Goal: Task Accomplishment & Management: Complete application form

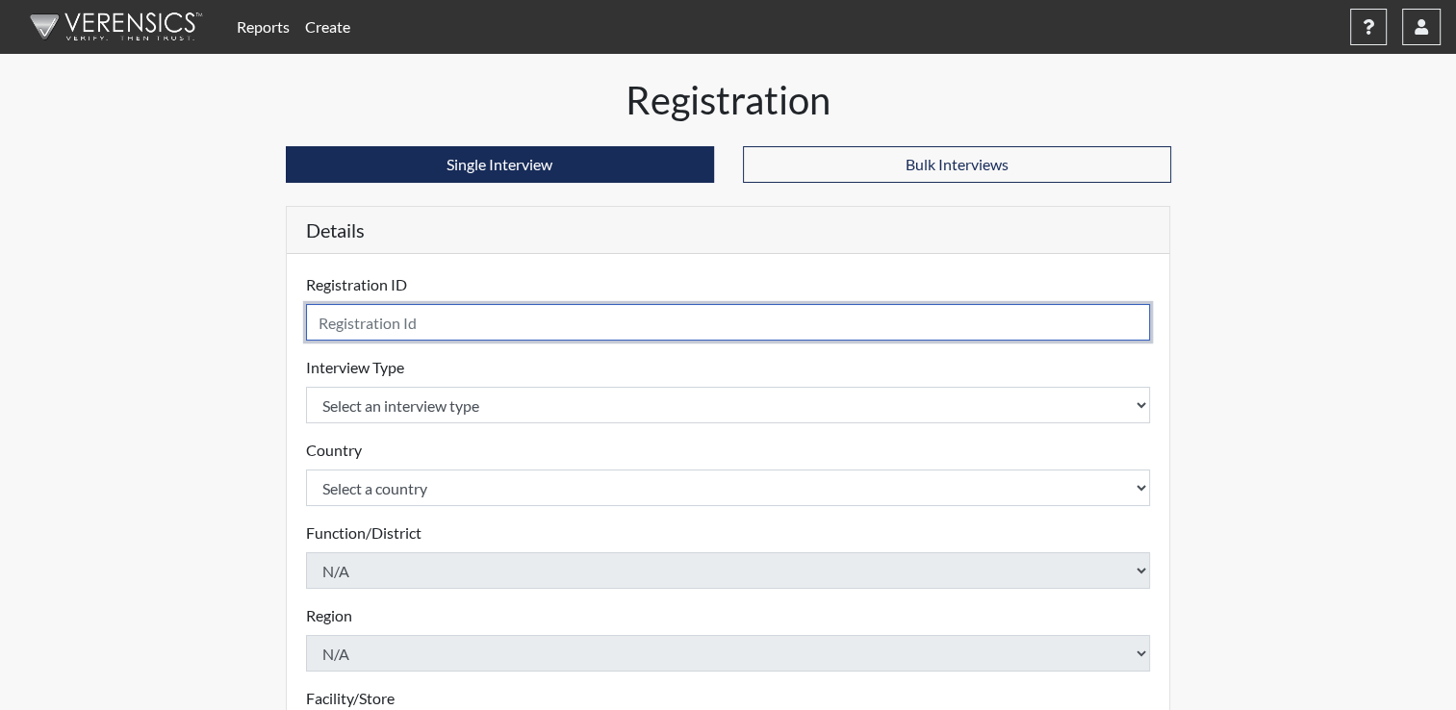
click at [389, 317] on input "text" at bounding box center [728, 322] width 845 height 37
type input "b"
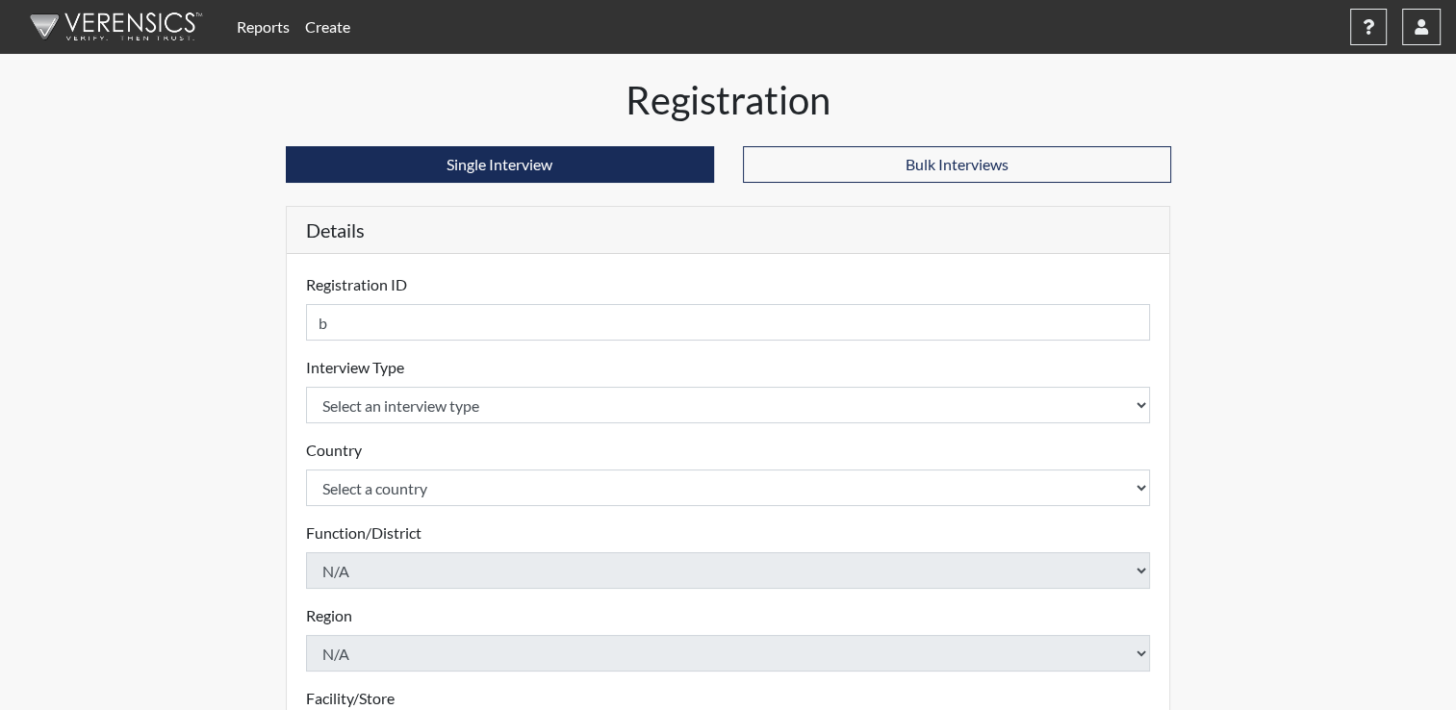
click at [279, 23] on link "Reports" at bounding box center [263, 27] width 68 height 39
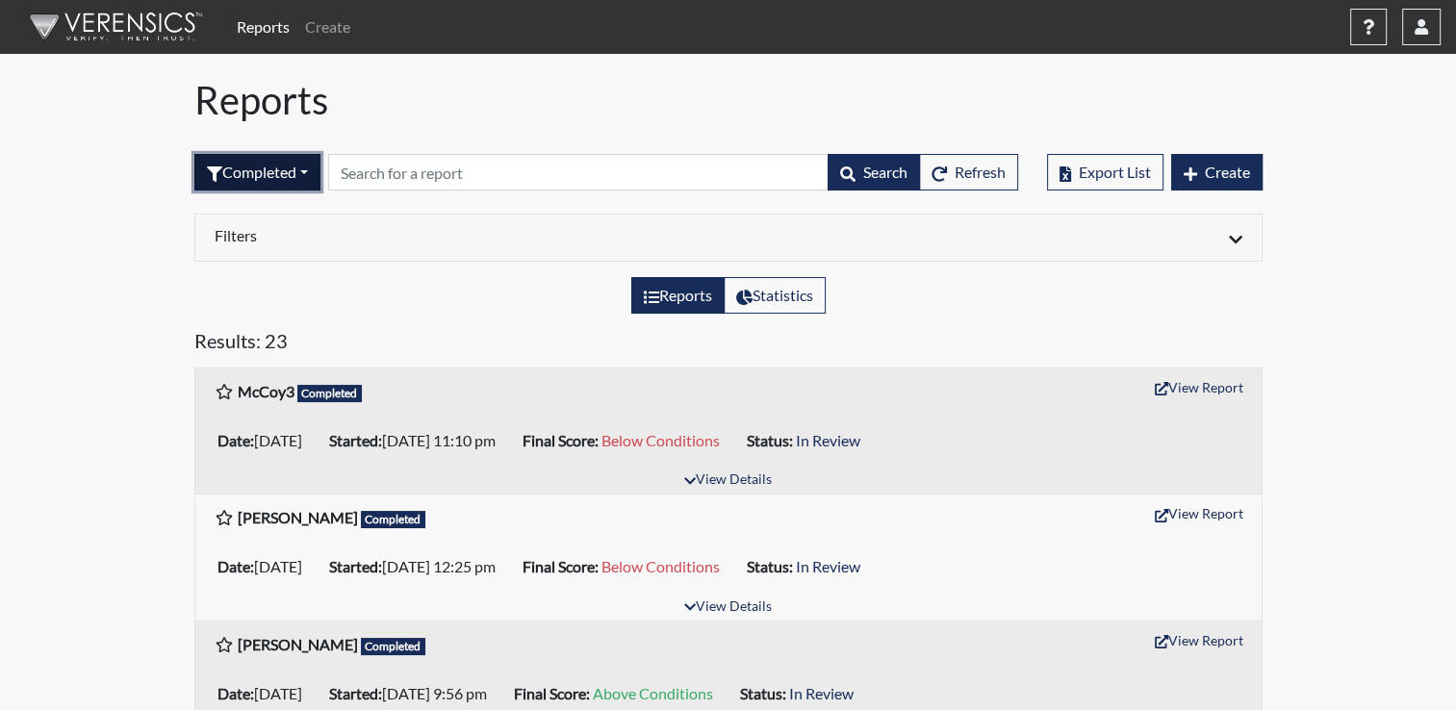
click at [307, 167] on button "Completed" at bounding box center [257, 172] width 126 height 37
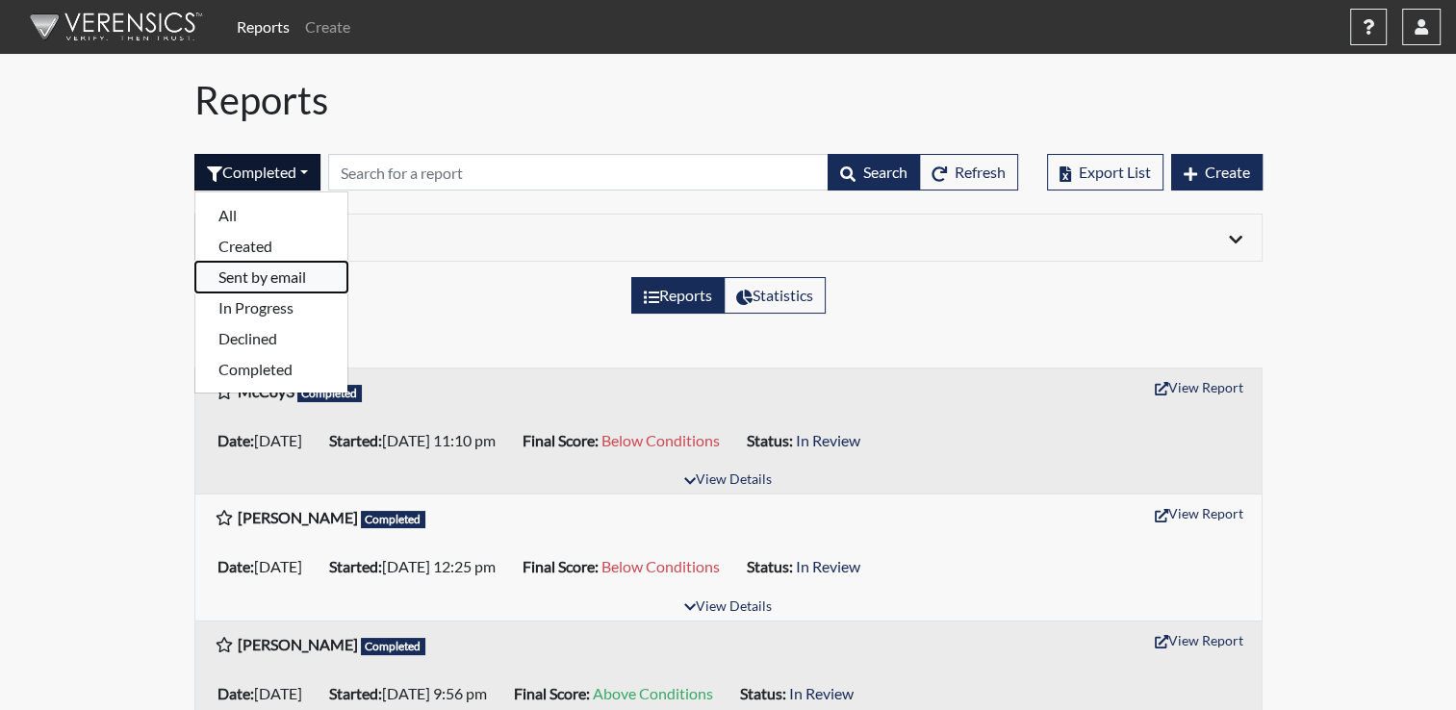
click at [273, 281] on button "Sent by email" at bounding box center [271, 277] width 152 height 31
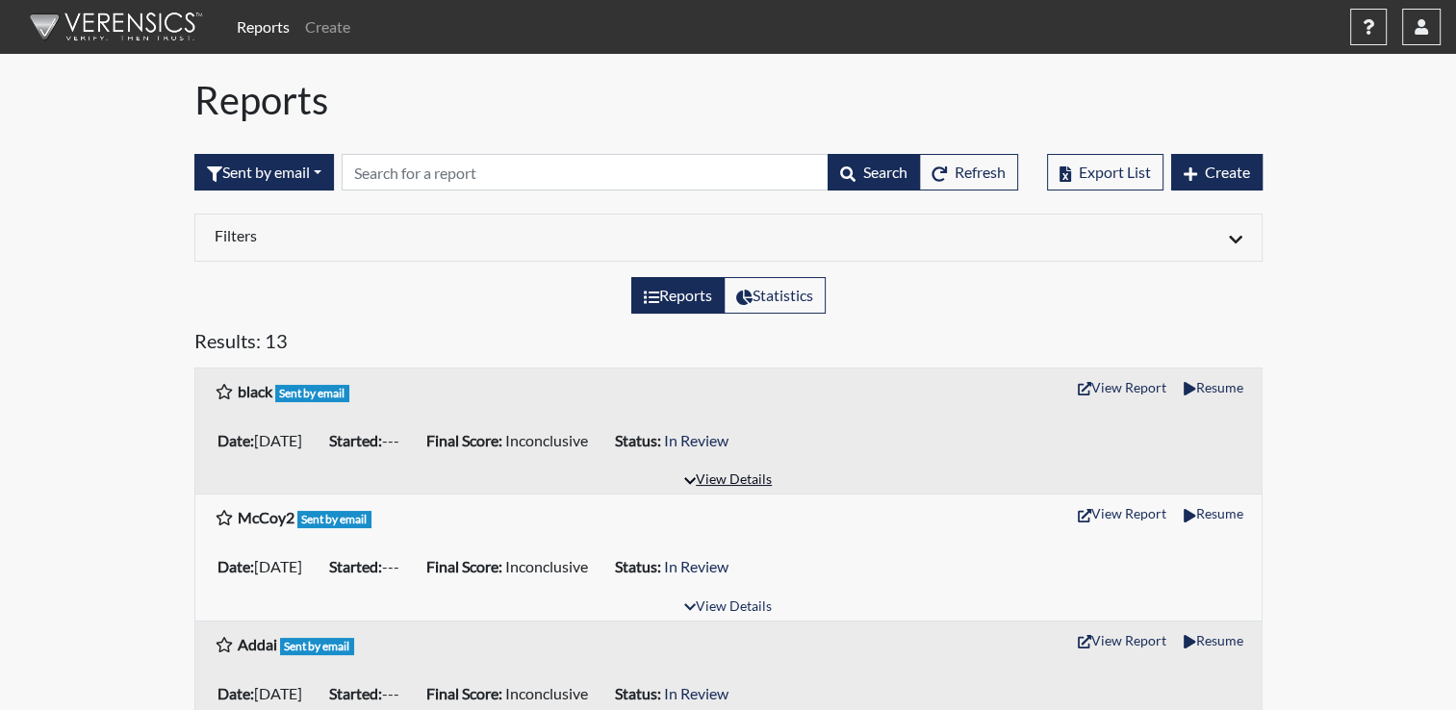
click at [728, 476] on button "View Details" at bounding box center [728, 481] width 105 height 26
click at [751, 476] on button "View Details" at bounding box center [728, 481] width 105 height 26
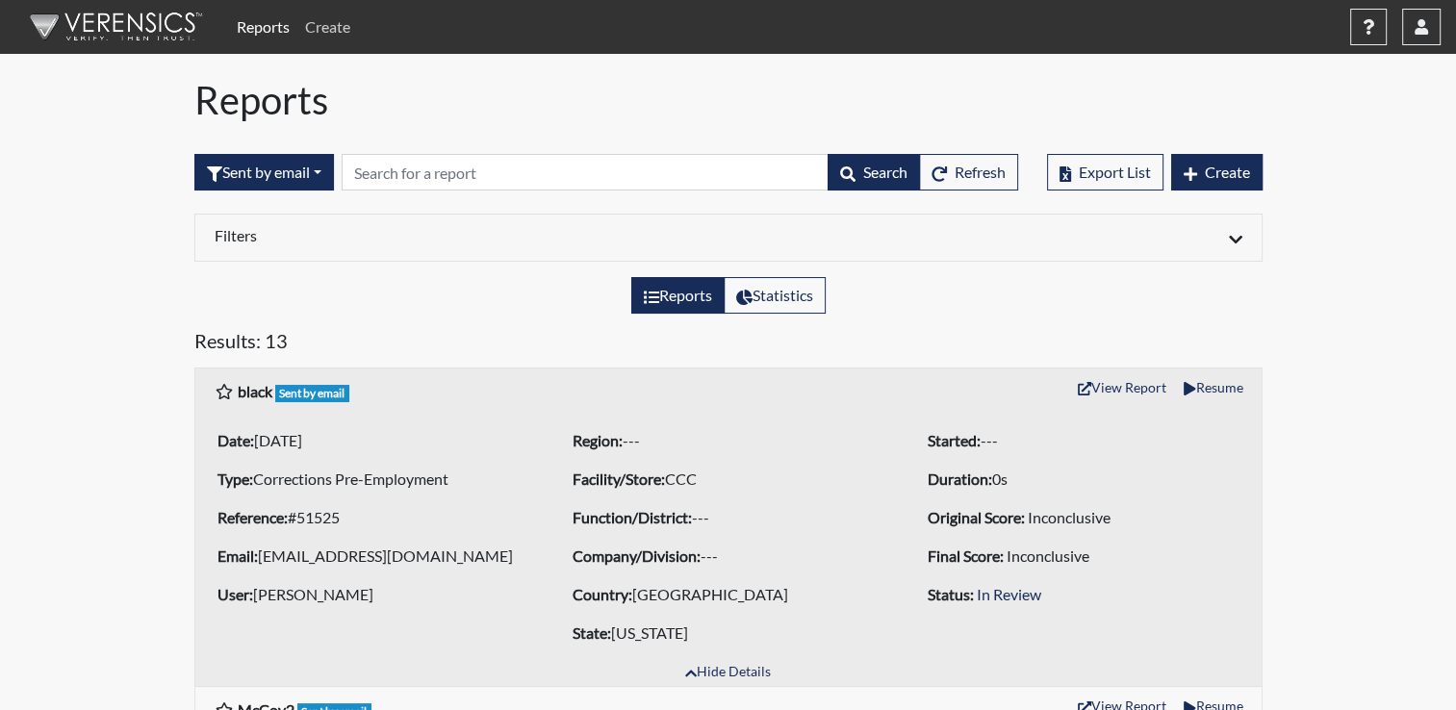
click at [335, 24] on link "Create" at bounding box center [327, 27] width 61 height 39
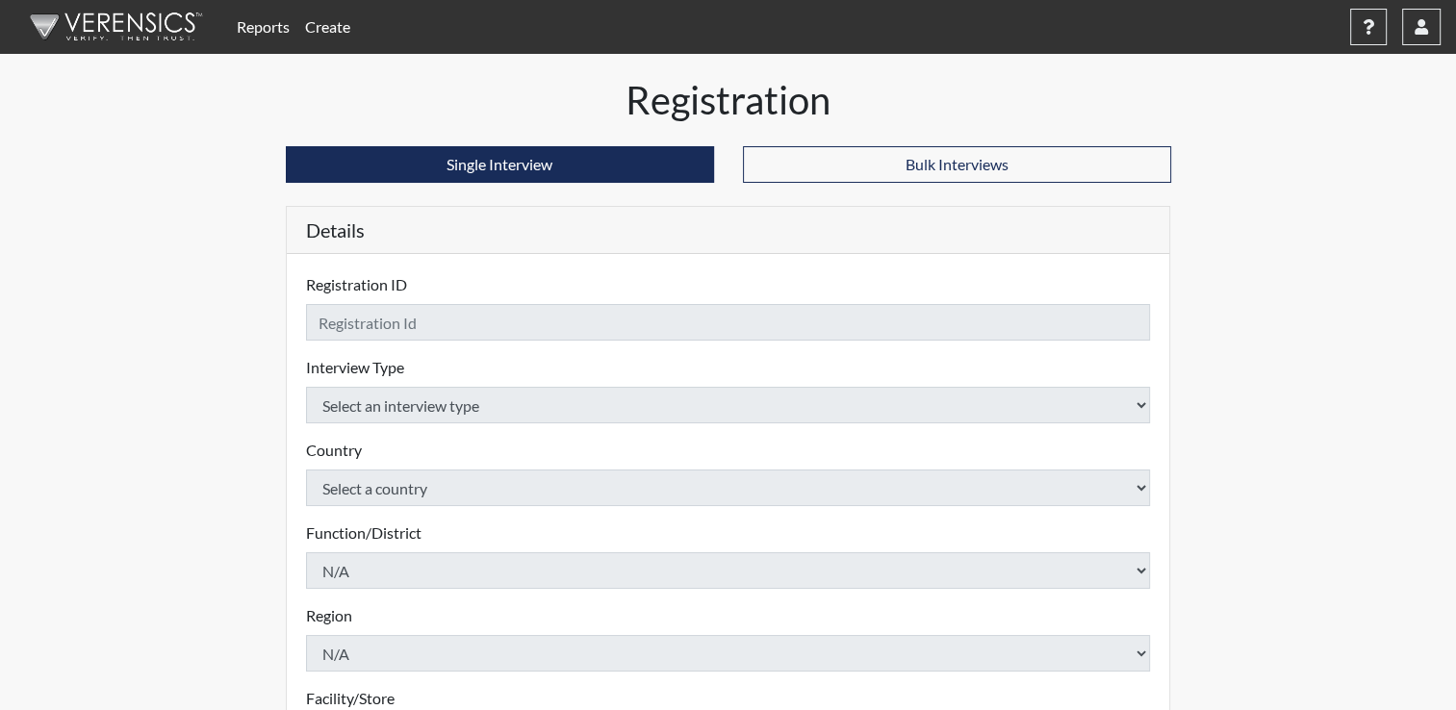
checkbox input "true"
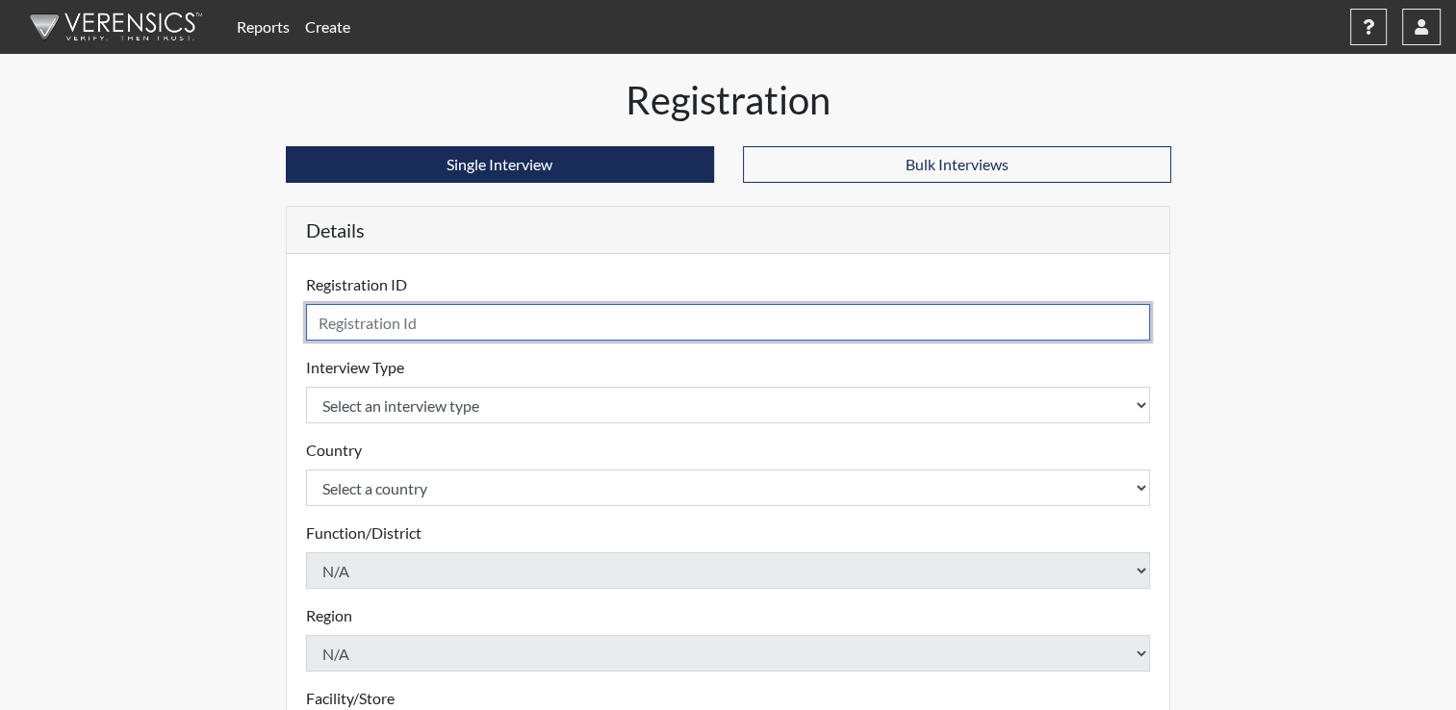
click at [437, 315] on input "text" at bounding box center [728, 322] width 845 height 37
type input "Black 2"
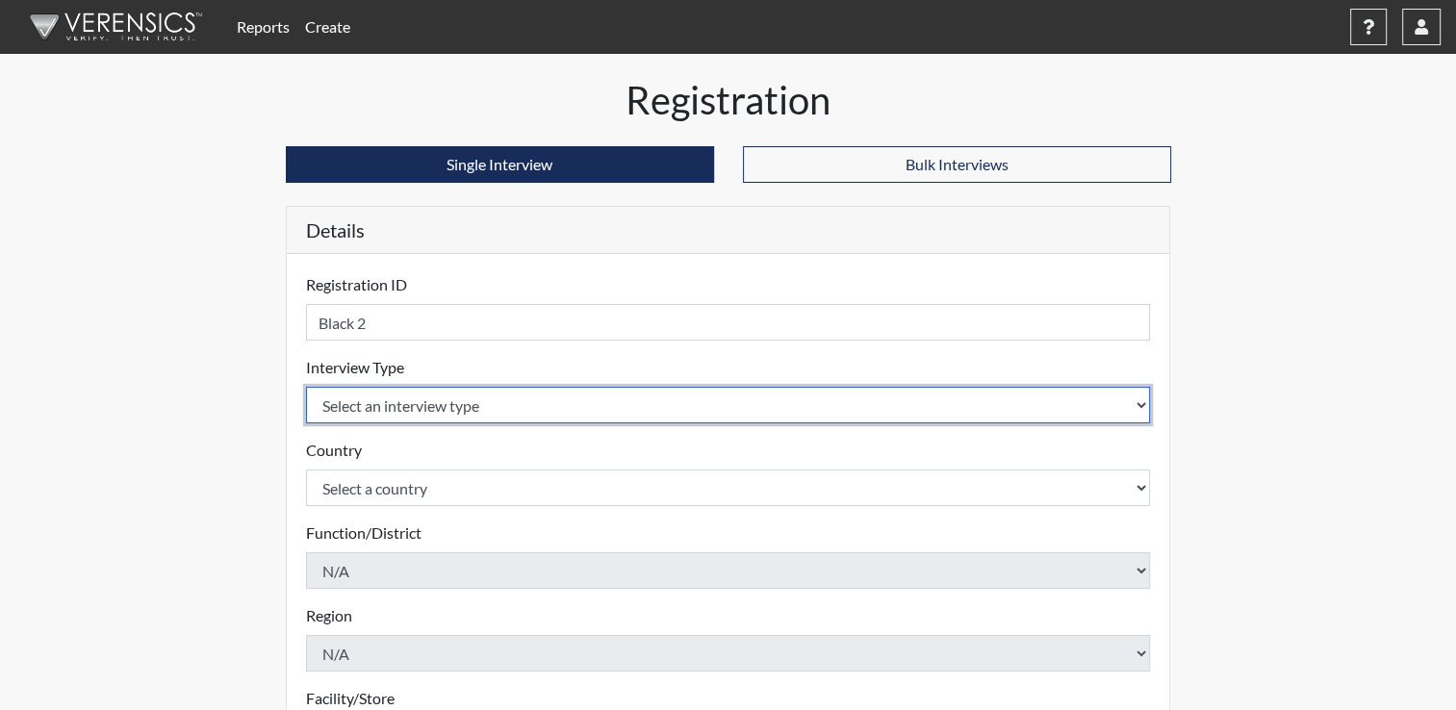
click at [1142, 405] on select "Select an interview type Corrections Pre-Employment" at bounding box center [728, 405] width 845 height 37
select select "ff733e93-e1bf-11ea-9c9f-0eff0cf7eb8f"
click at [306, 387] on select "Select an interview type Corrections Pre-Employment" at bounding box center [728, 405] width 845 height 37
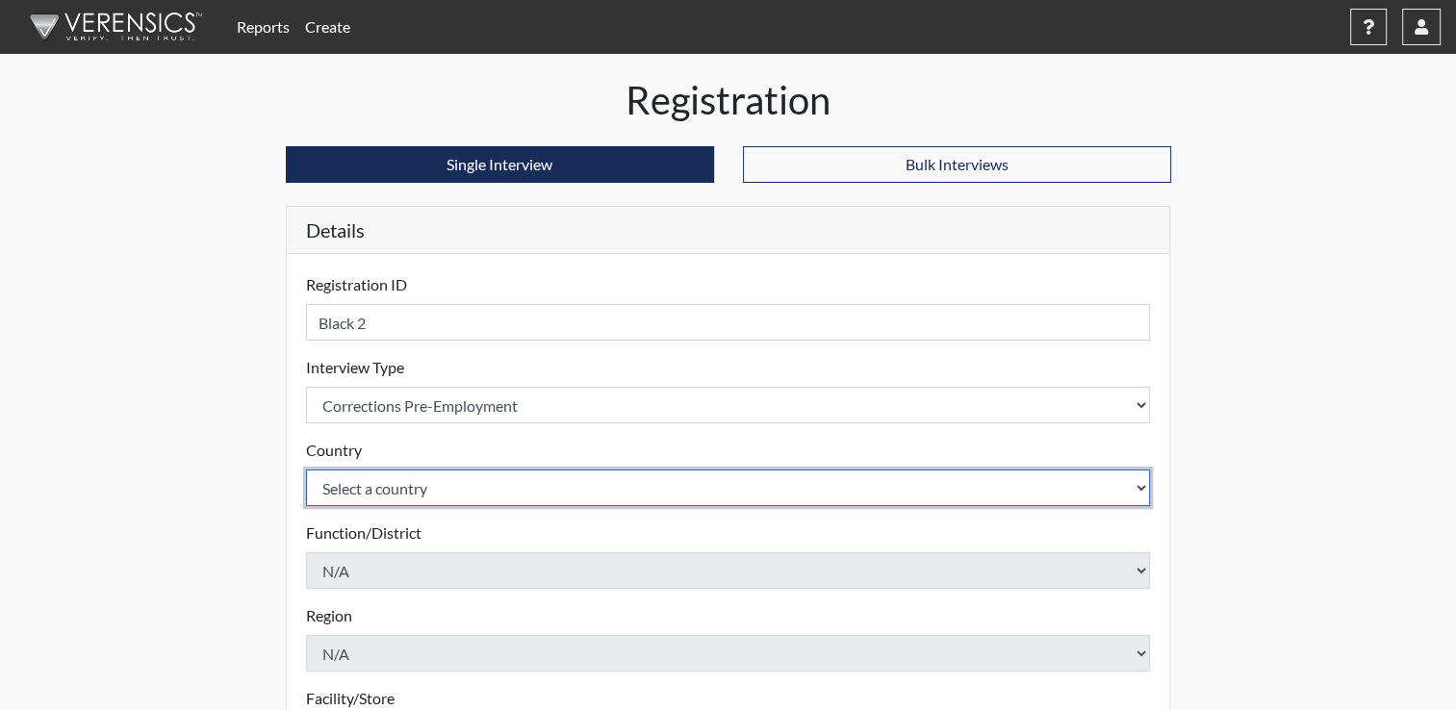
click at [1136, 487] on select "Select a country [GEOGRAPHIC_DATA] [GEOGRAPHIC_DATA]" at bounding box center [728, 488] width 845 height 37
select select "united-states-of-[GEOGRAPHIC_DATA]"
click at [306, 470] on select "Select a country [GEOGRAPHIC_DATA] [GEOGRAPHIC_DATA]" at bounding box center [728, 488] width 845 height 37
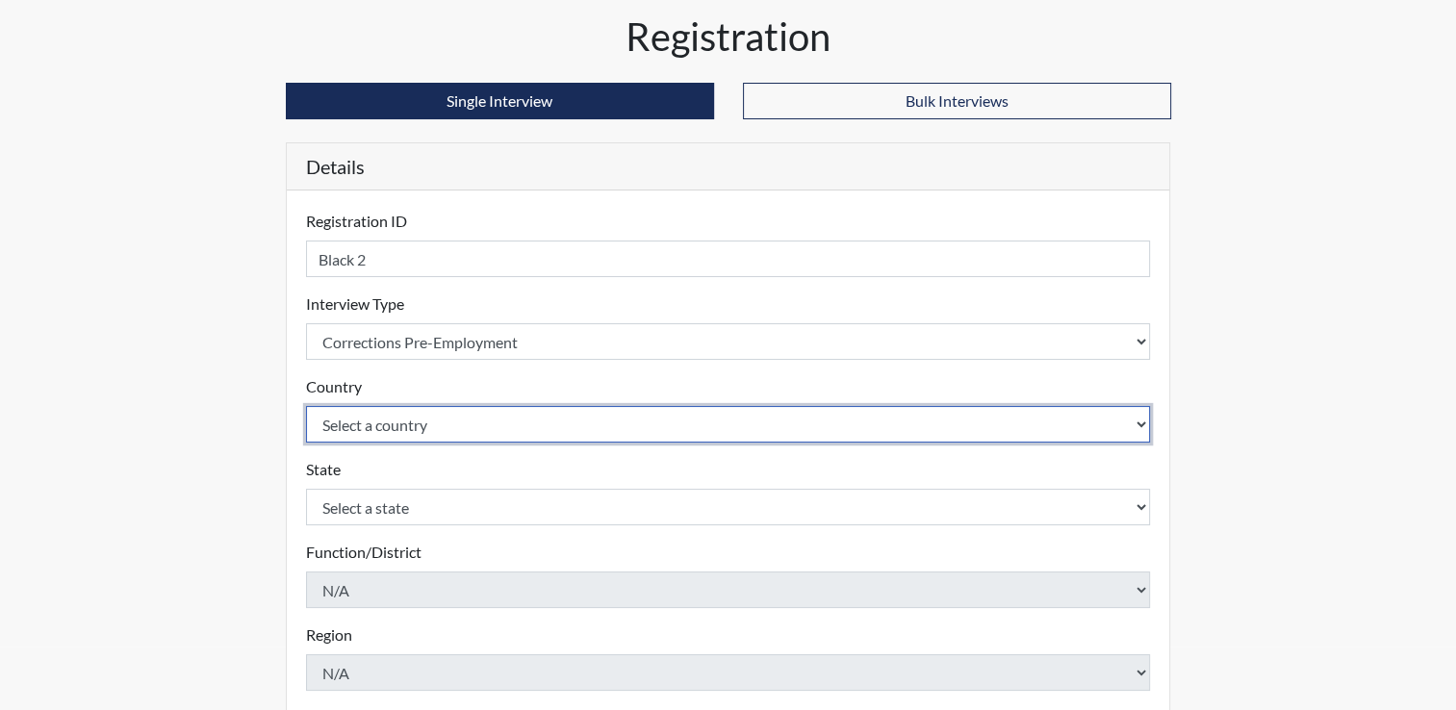
scroll to position [96, 0]
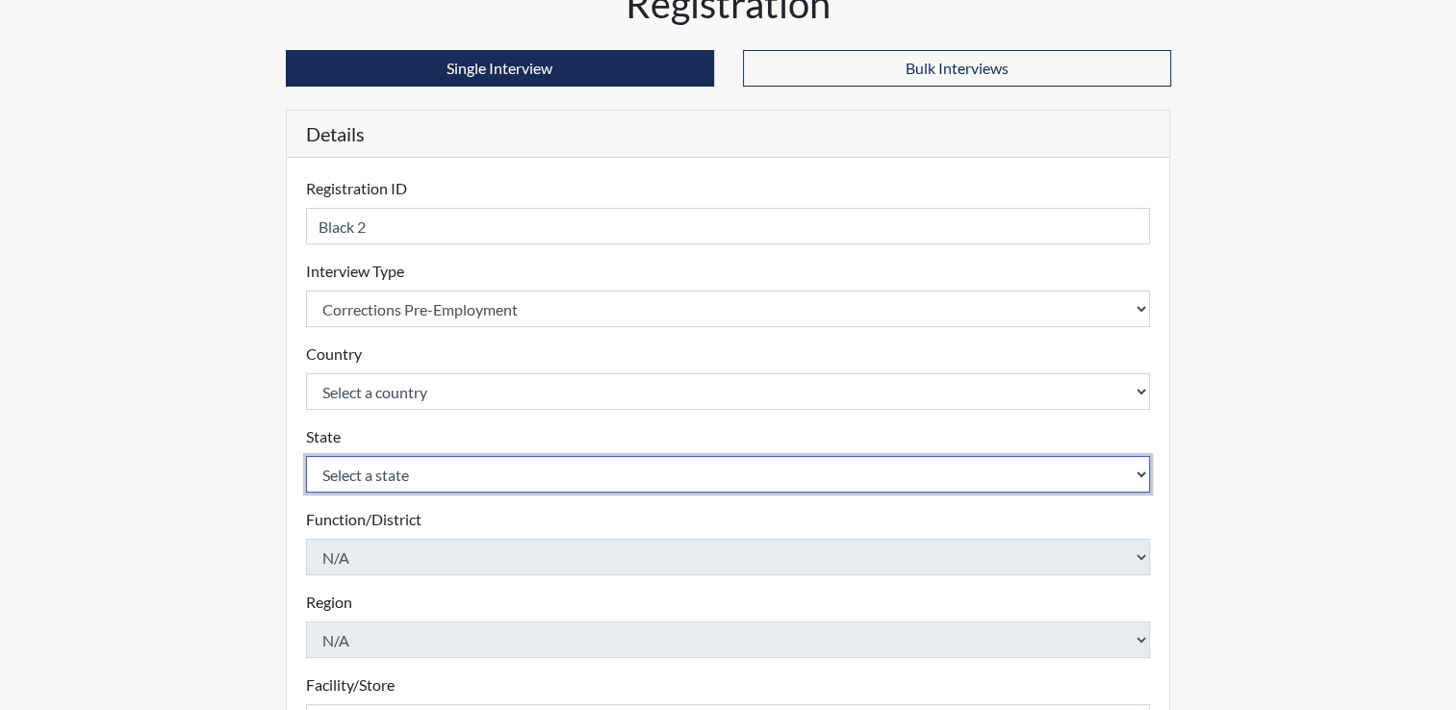
click at [1088, 461] on select "Select a state [US_STATE] [US_STATE] [US_STATE] [US_STATE] [US_STATE] [US_STATE…" at bounding box center [728, 474] width 845 height 37
select select "OH"
click at [846, 473] on select "Select a state [US_STATE] [US_STATE] [US_STATE] [US_STATE] [US_STATE] [US_STATE…" at bounding box center [728, 474] width 845 height 37
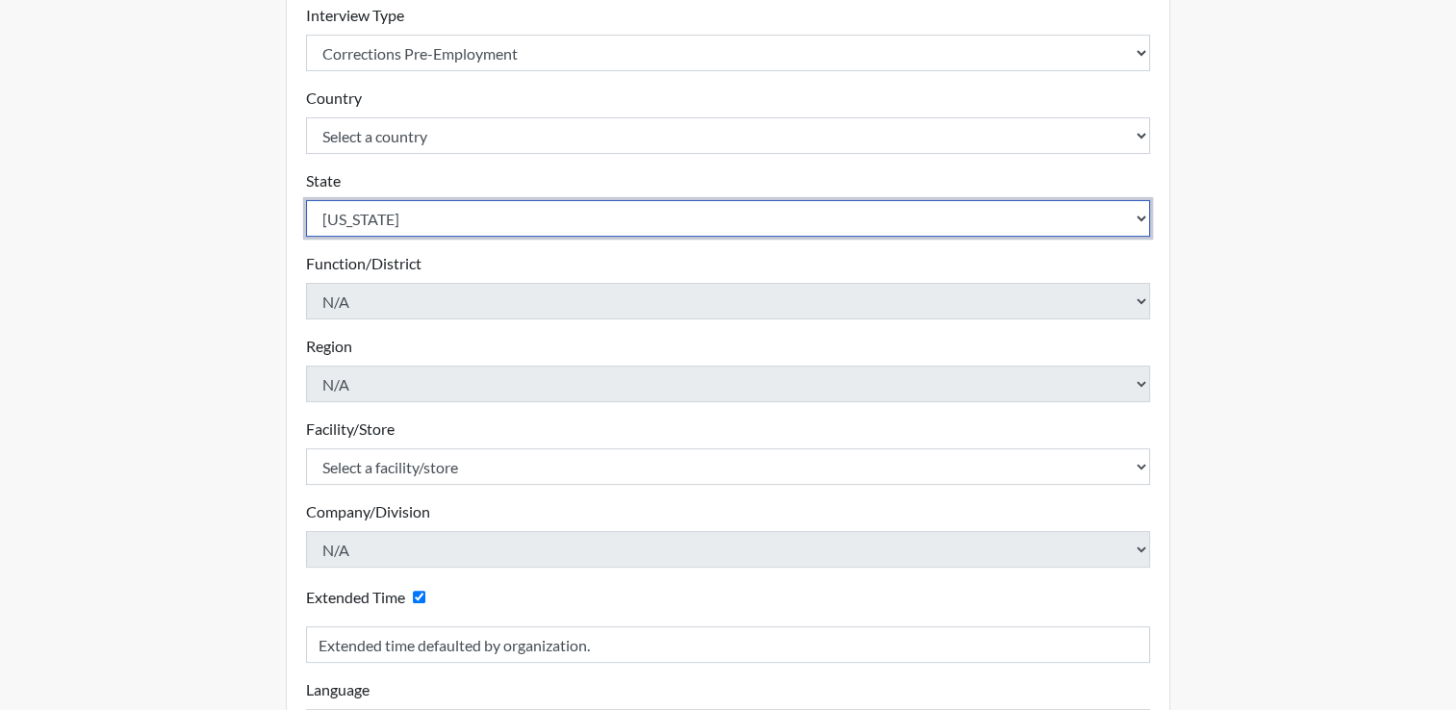
scroll to position [385, 0]
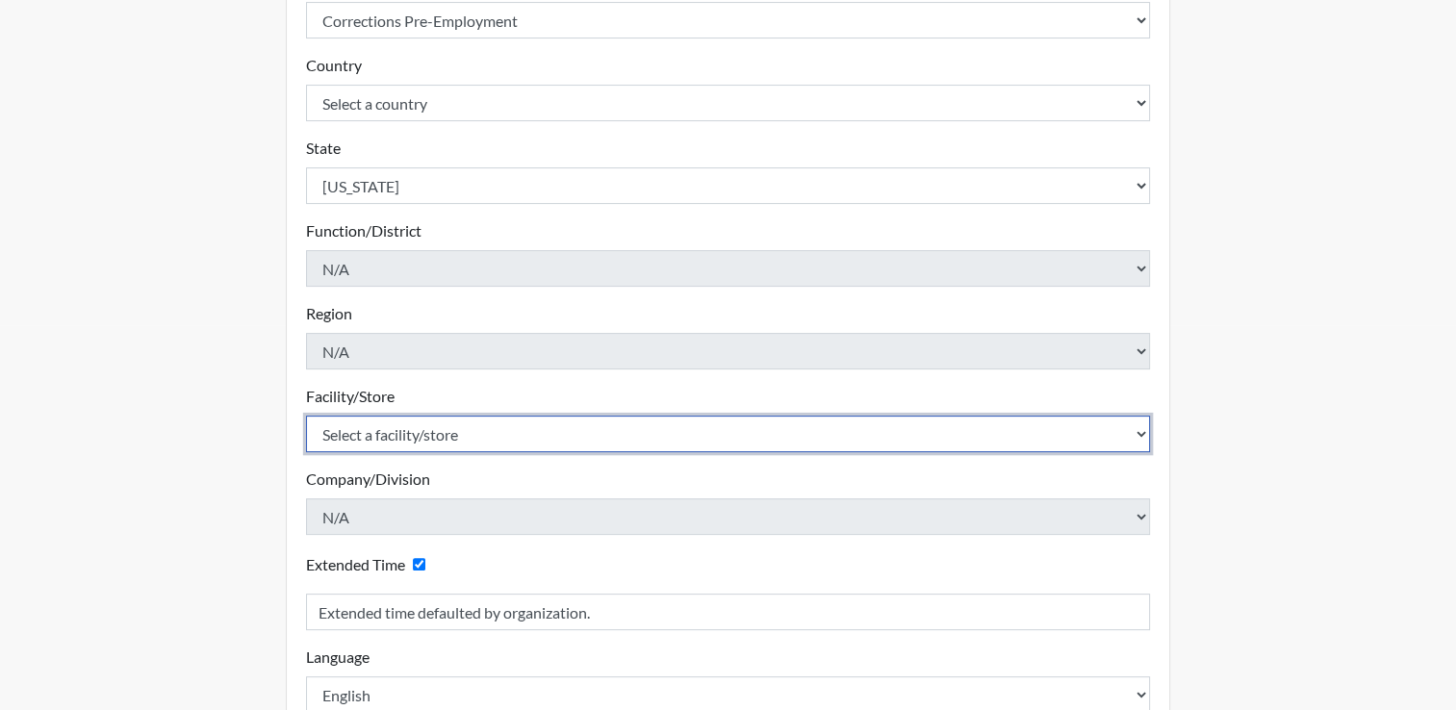
click at [1144, 433] on select "Select a facility/store ADAPT CCC Pathways/[GEOGRAPHIC_DATA] TCC" at bounding box center [728, 434] width 845 height 37
select select "499924ce-c497-41a4-a2b5-fe0fdad3d01f"
click at [306, 416] on select "Select a facility/store ADAPT CCC Pathways/[GEOGRAPHIC_DATA] TCC" at bounding box center [728, 434] width 845 height 37
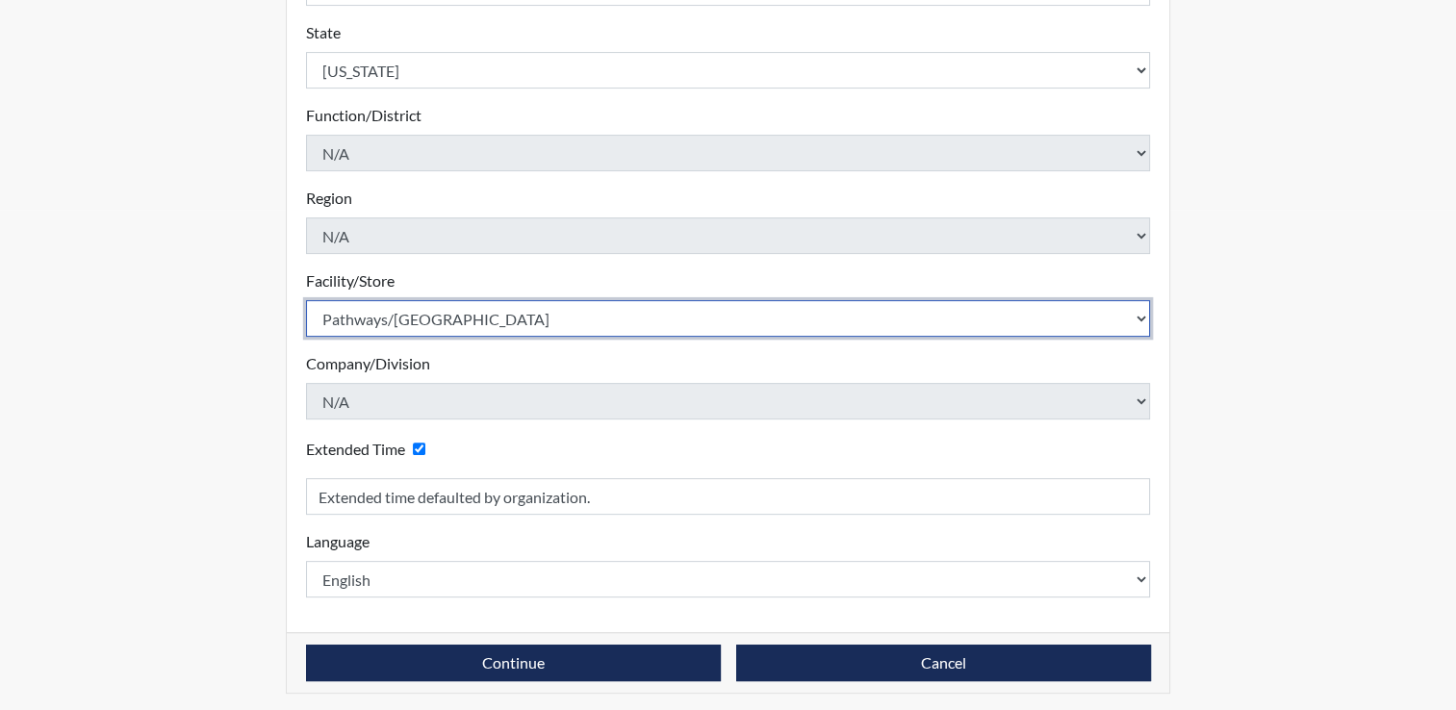
scroll to position [504, 0]
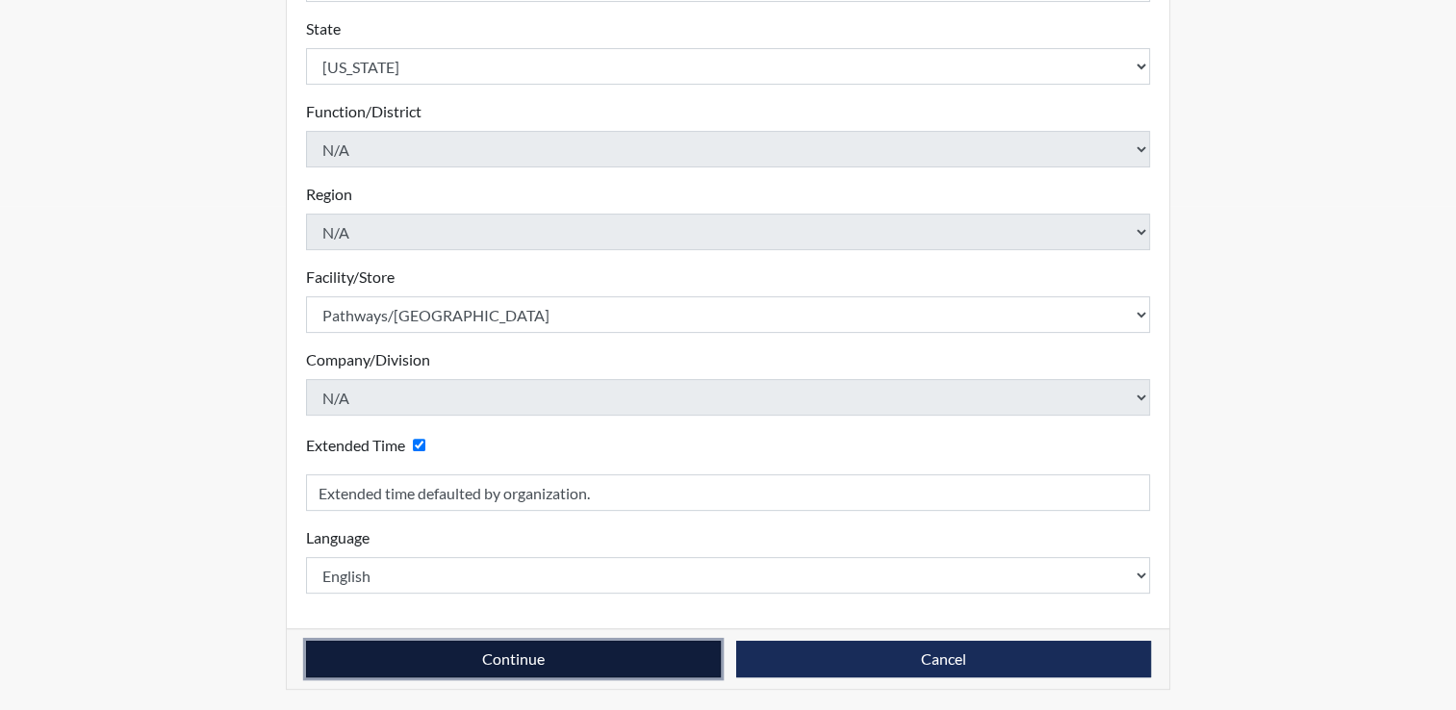
click at [670, 655] on button "Continue" at bounding box center [513, 659] width 415 height 37
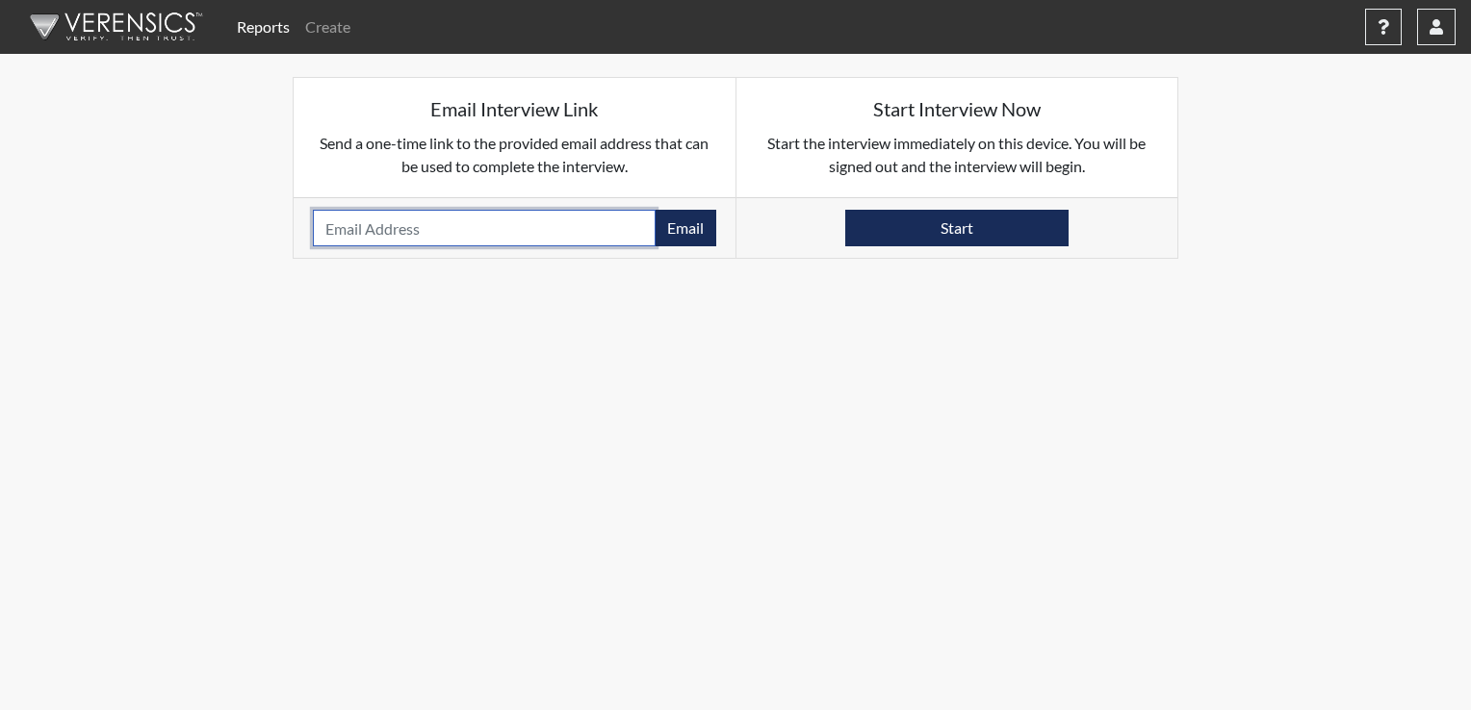
click at [573, 225] on input "email" at bounding box center [484, 228] width 343 height 37
type input "[EMAIL_ADDRESS][DOMAIN_NAME]"
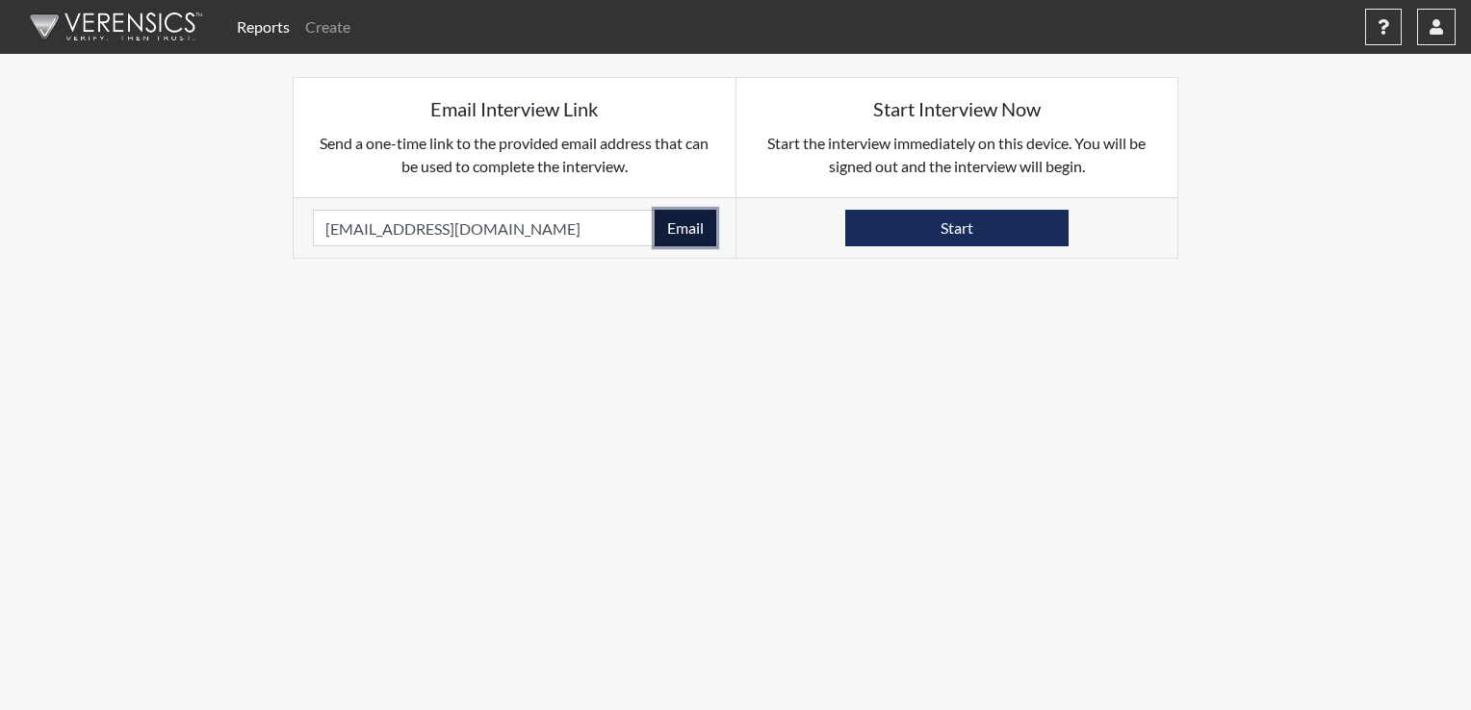
click at [676, 237] on button "Email" at bounding box center [686, 228] width 62 height 37
